Goal: Navigation & Orientation: Find specific page/section

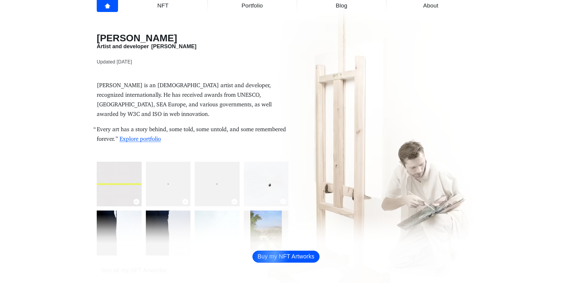
scroll to position [54, 0]
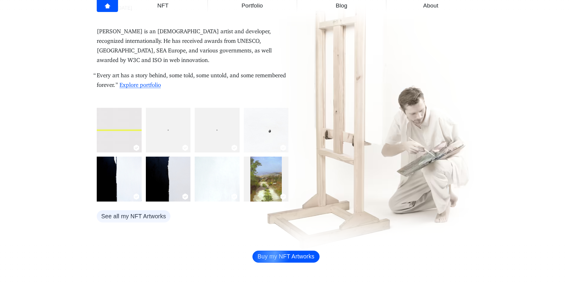
click at [252, 8] on span "Portfolio" at bounding box center [252, 6] width 82 height 10
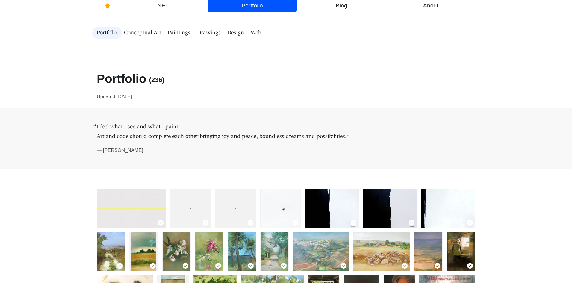
click at [211, 254] on img at bounding box center [209, 251] width 28 height 39
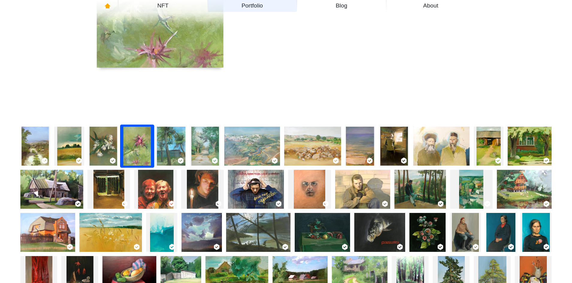
scroll to position [180, 0]
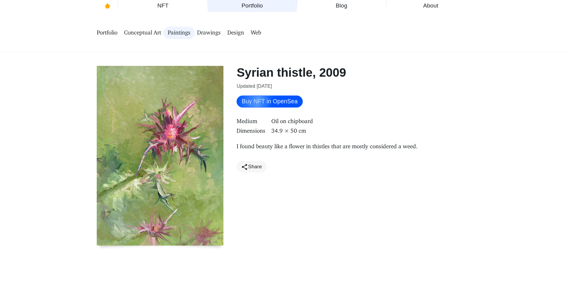
scroll to position [180, 0]
